Goal: Find specific page/section: Find specific page/section

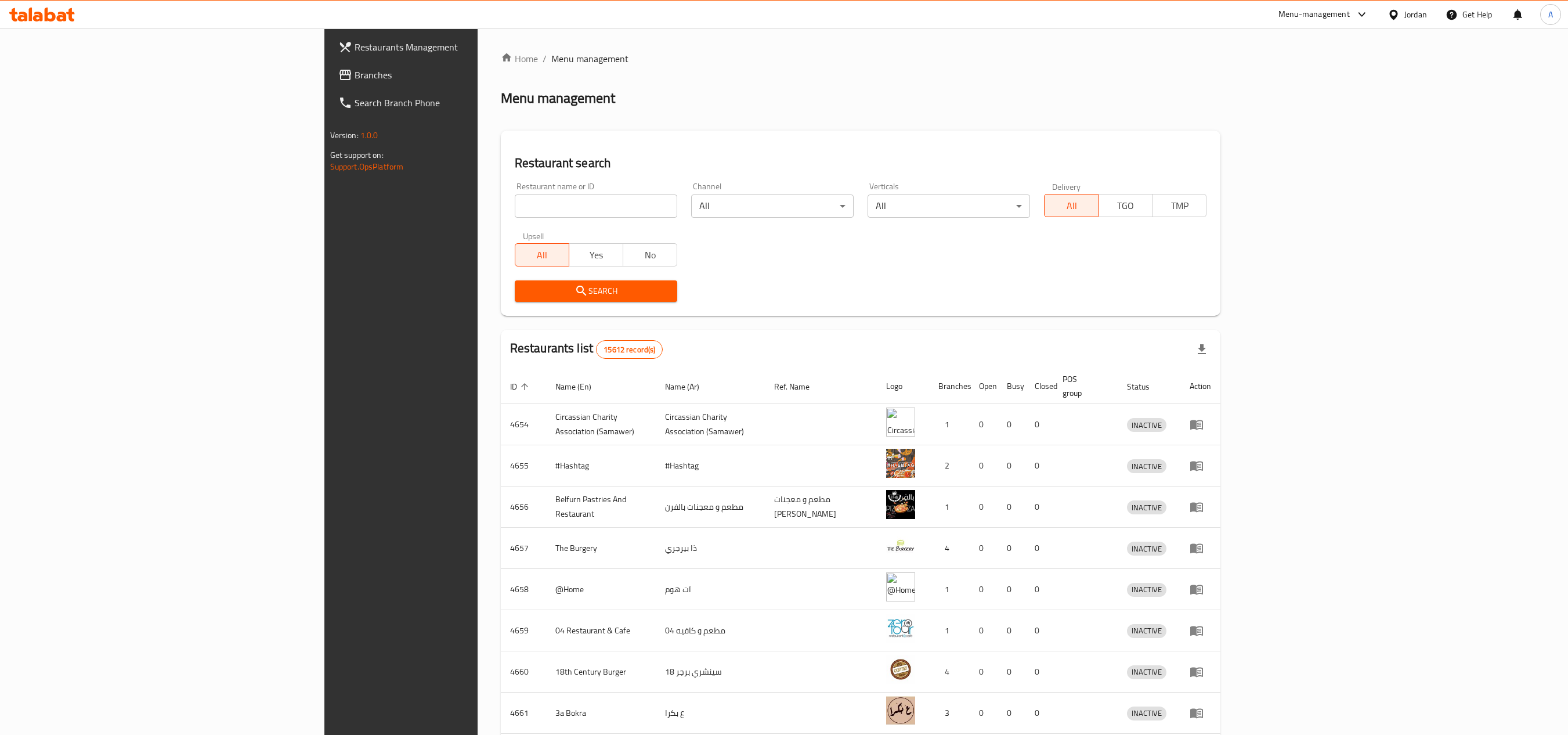
click at [1221, 131] on div "Restaurant search Restaurant name or ID Restaurant name or ID Channel All ​ Ver…" at bounding box center [861, 223] width 720 height 185
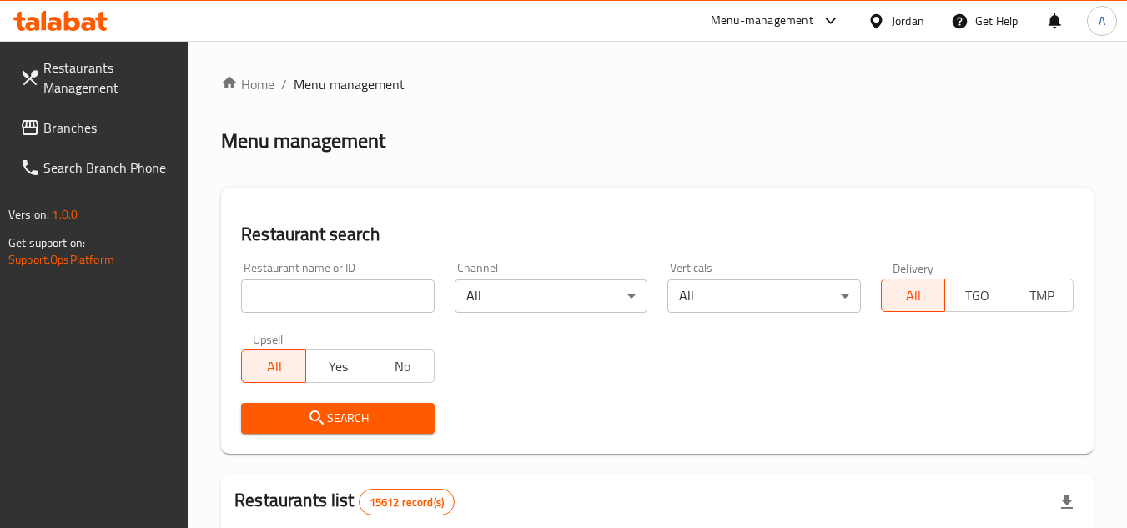
click at [874, 26] on icon at bounding box center [876, 20] width 12 height 14
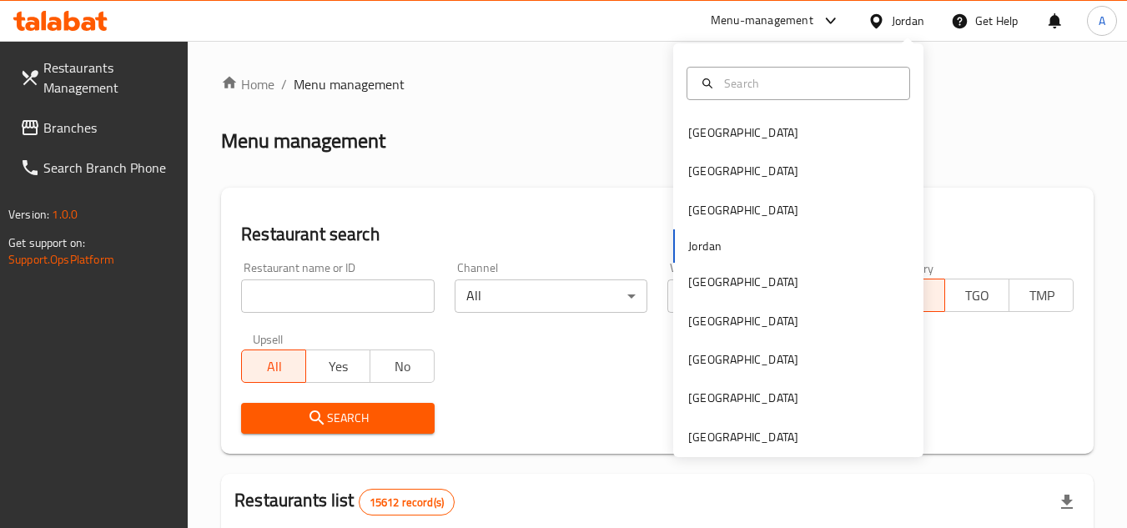
click at [1010, 77] on ol "Home / Menu management" at bounding box center [657, 84] width 872 height 20
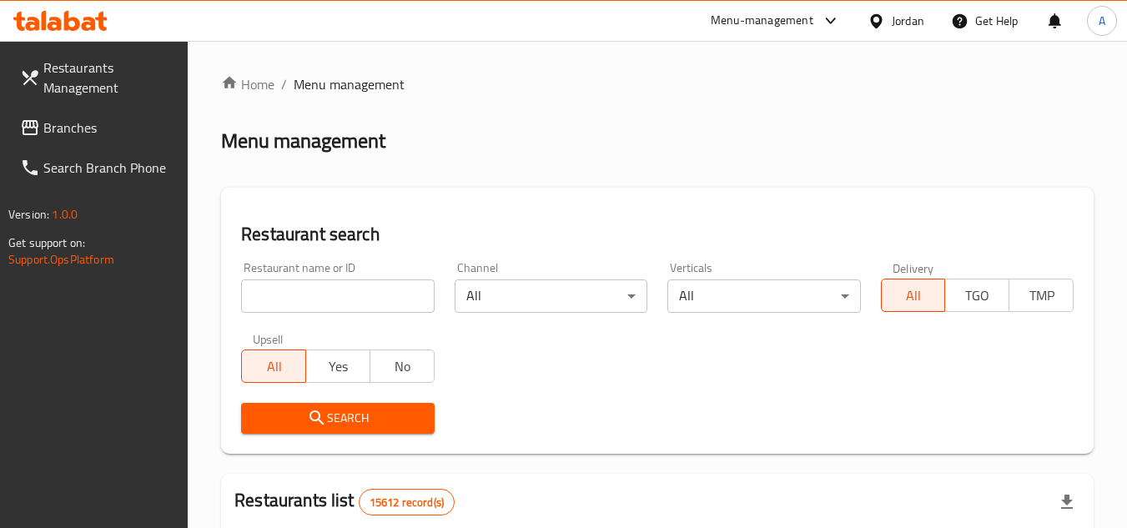
click at [756, 33] on div "Menu-management" at bounding box center [775, 21] width 157 height 40
click at [762, 21] on div "Menu-management" at bounding box center [761, 21] width 103 height 20
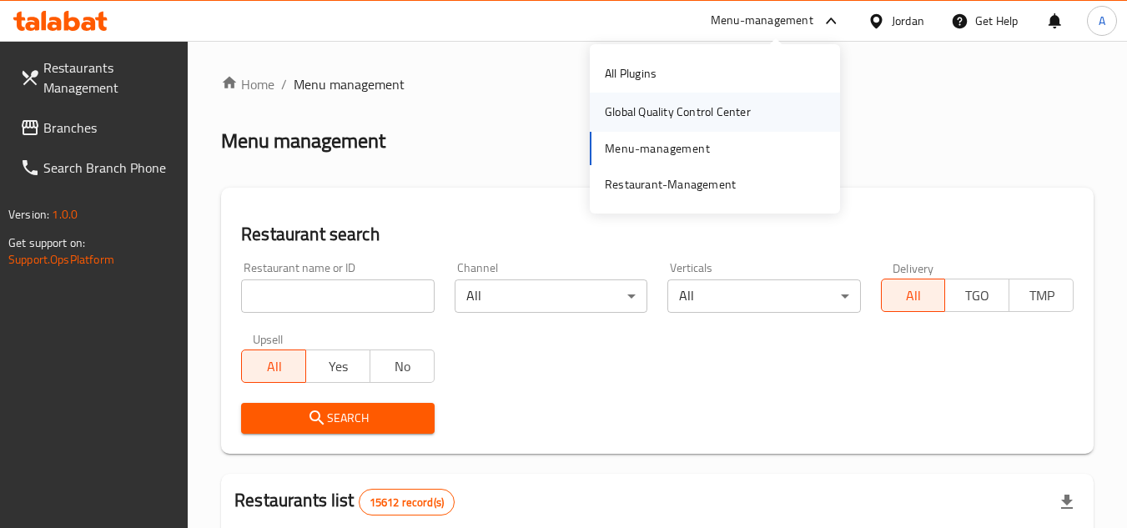
click at [648, 108] on div "Global Quality Control Center" at bounding box center [678, 112] width 146 height 18
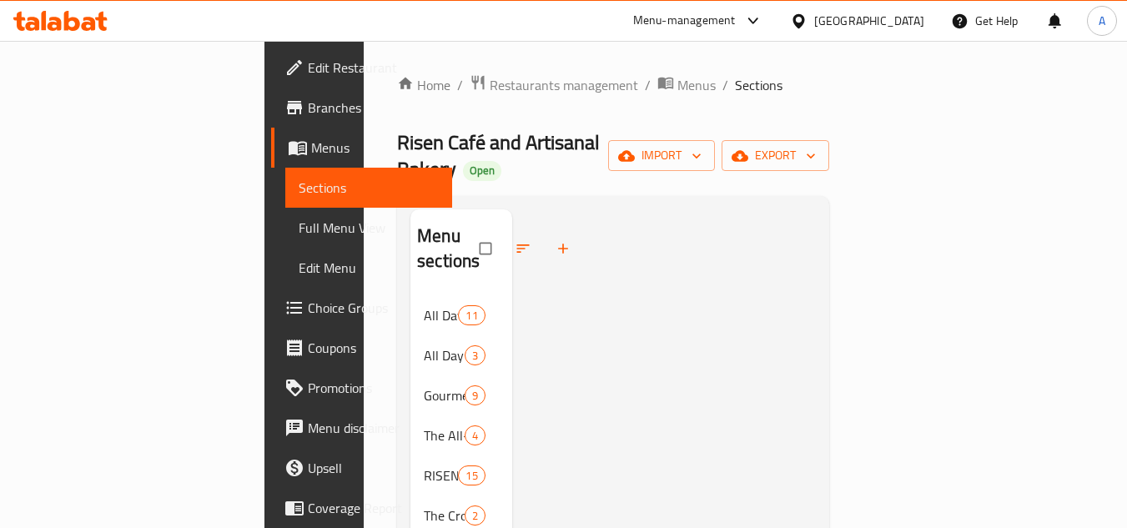
click at [831, 20] on div "[GEOGRAPHIC_DATA]" at bounding box center [869, 21] width 110 height 18
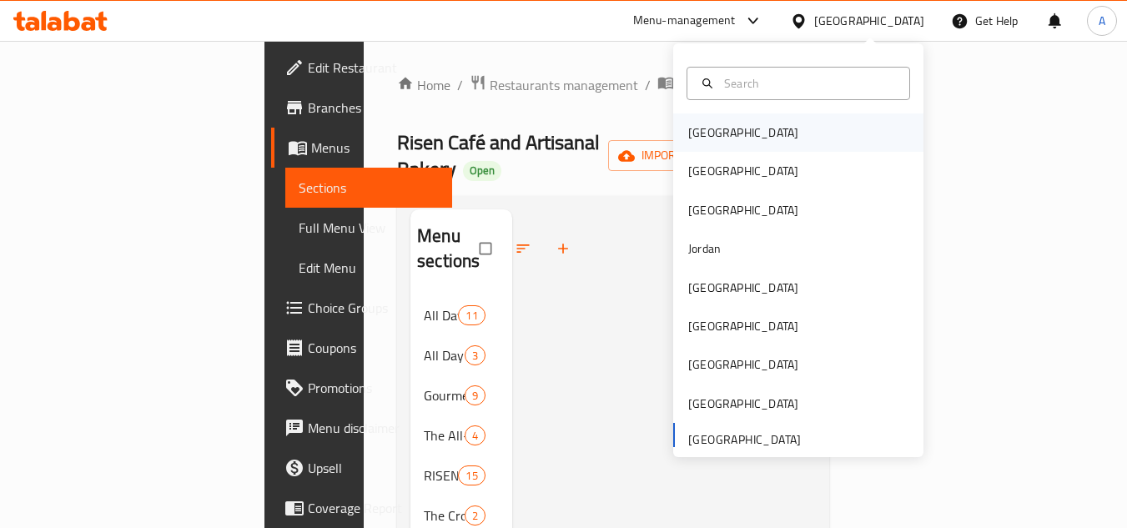
click at [694, 133] on div "[GEOGRAPHIC_DATA]" at bounding box center [743, 132] width 110 height 18
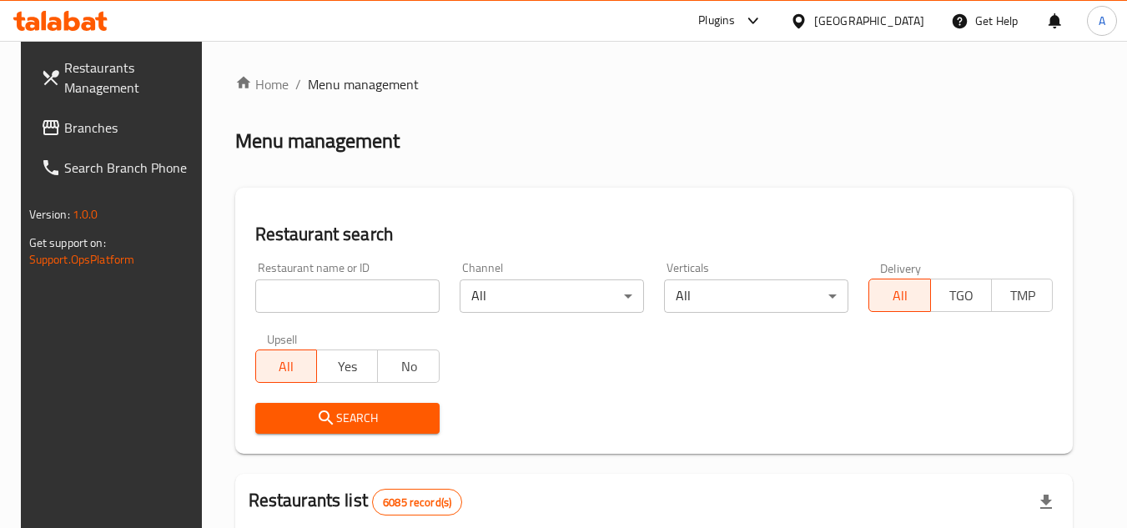
click at [88, 127] on span "Branches" at bounding box center [130, 128] width 132 height 20
